Goal: Information Seeking & Learning: Learn about a topic

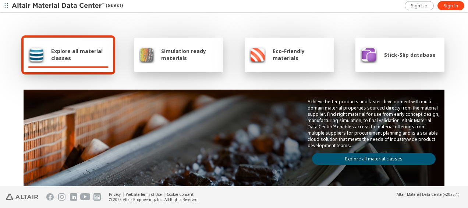
scroll to position [37, 0]
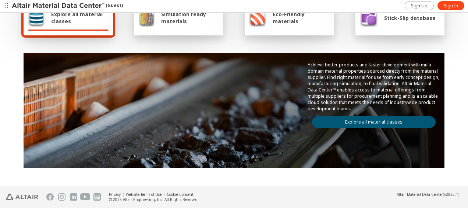
click at [372, 121] on link "Explore all material classes" at bounding box center [374, 122] width 124 height 12
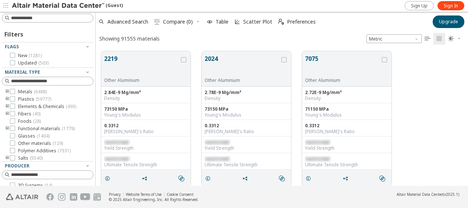
scroll to position [134, 367]
drag, startPoint x: 108, startPoint y: 57, endPoint x: 123, endPoint y: 57, distance: 14.4
click at [108, 57] on button "2219" at bounding box center [141, 65] width 75 height 23
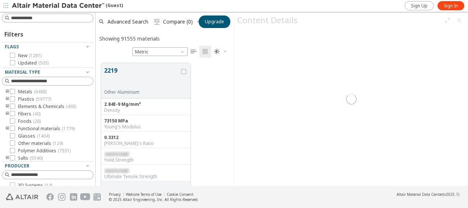
scroll to position [123, 133]
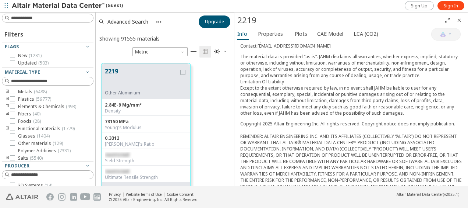
scroll to position [184, 0]
